Goal: Register for event/course

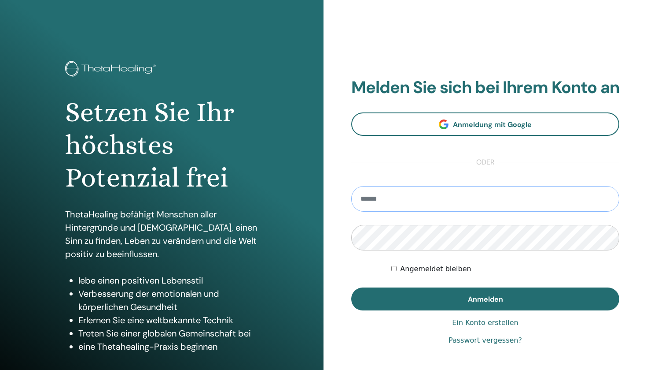
type input "**********"
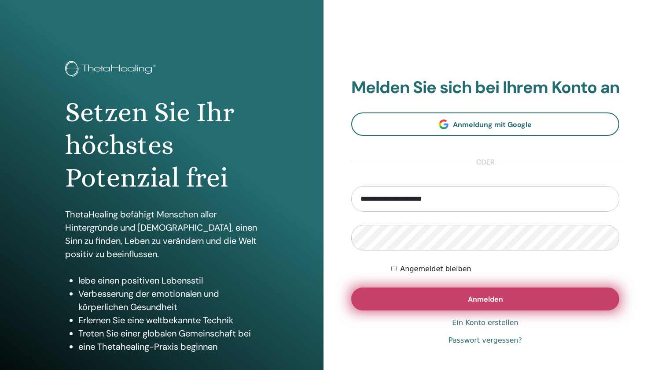
click at [460, 310] on button "Anmelden" at bounding box center [485, 298] width 268 height 23
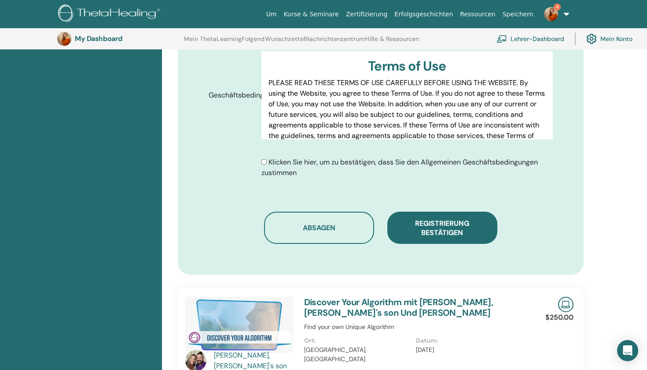
scroll to position [465, 0]
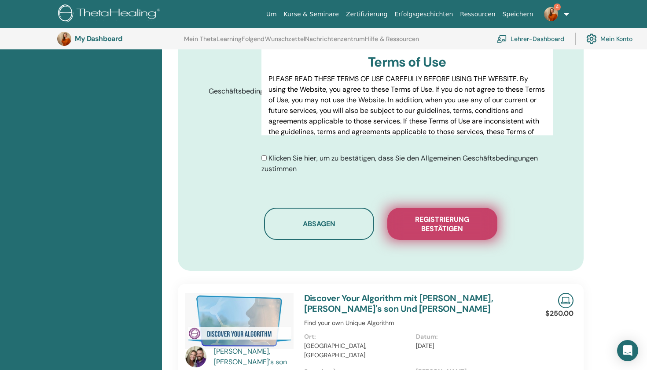
click at [418, 207] on button "Registrierung bestätigen" at bounding box center [443, 223] width 110 height 32
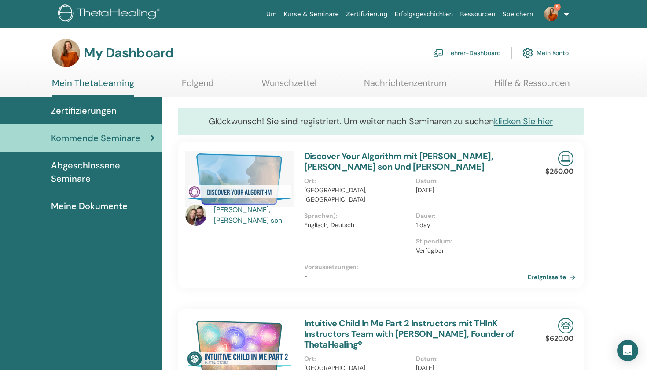
click at [557, 13] on img at bounding box center [551, 14] width 14 height 14
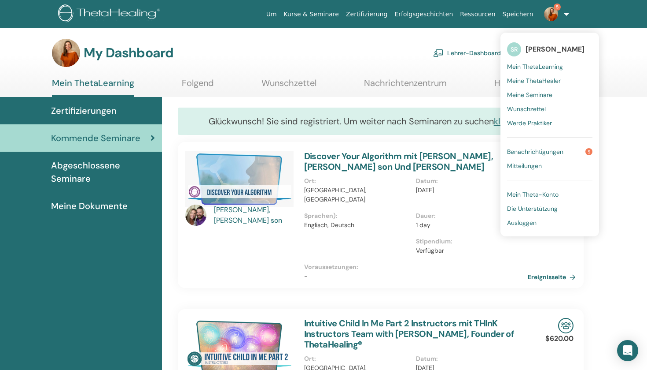
click at [533, 50] on span "Sabrina Rinser" at bounding box center [555, 48] width 59 height 9
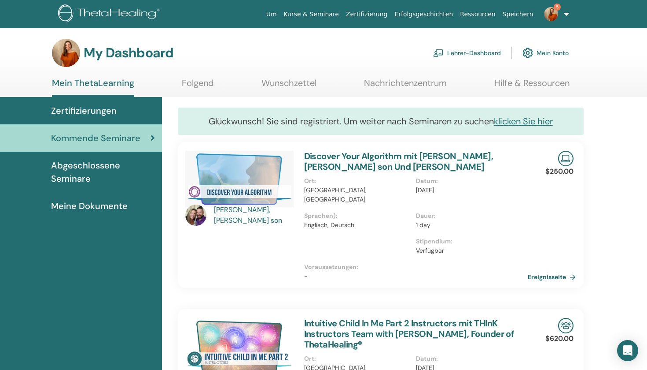
click at [116, 12] on img at bounding box center [110, 14] width 105 height 20
